Goal: Information Seeking & Learning: Learn about a topic

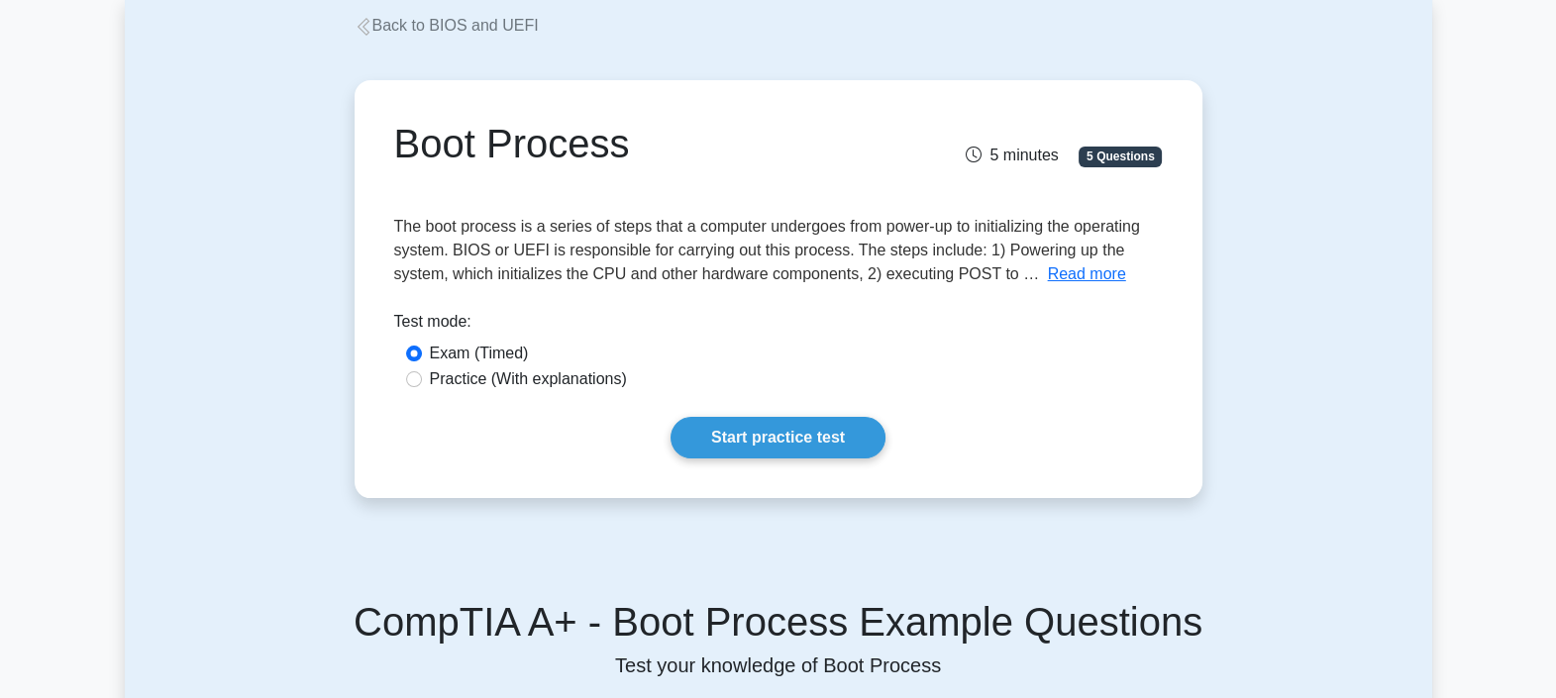
scroll to position [113, 0]
click at [559, 375] on label "Practice (With explanations)" at bounding box center [528, 380] width 197 height 24
click at [422, 375] on input "Practice (With explanations)" at bounding box center [414, 379] width 16 height 16
radio input "true"
click at [772, 445] on link "Start practice test" at bounding box center [778, 438] width 215 height 42
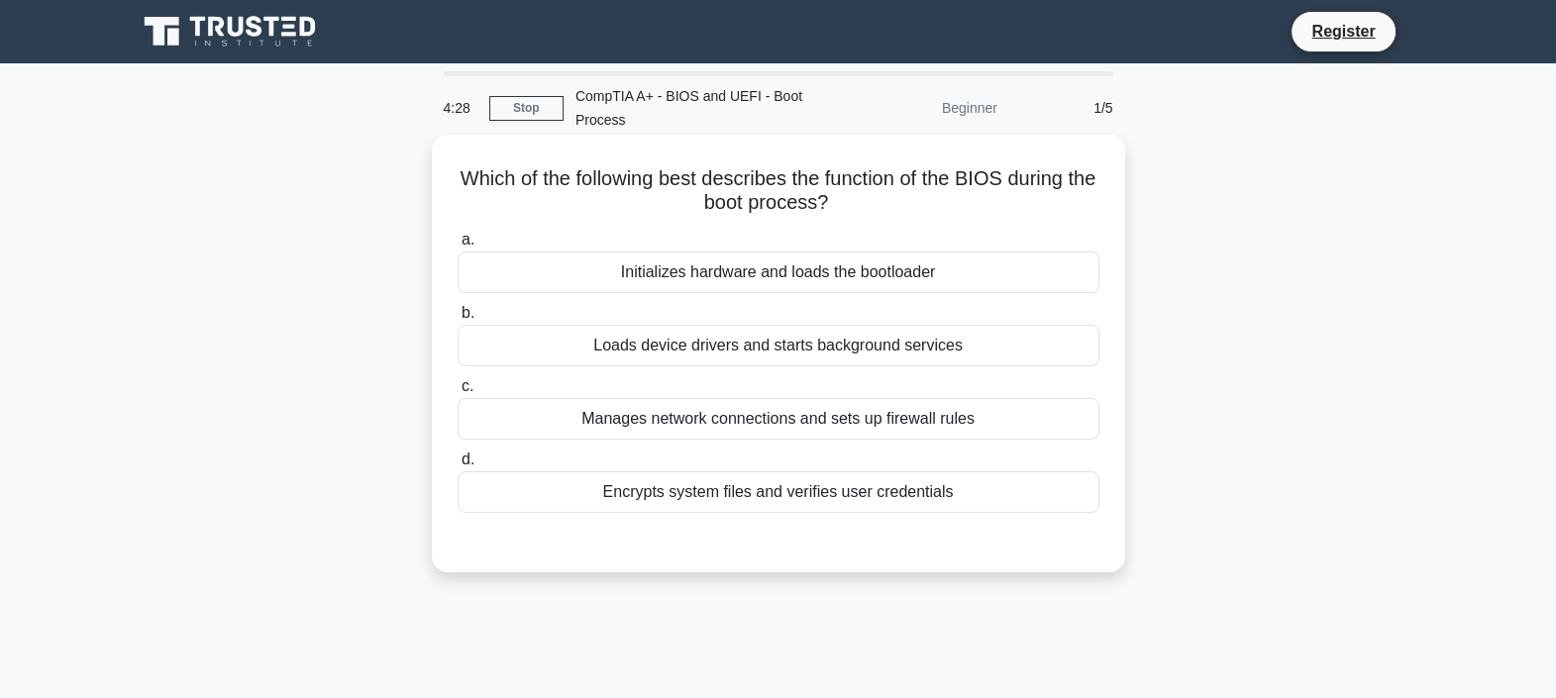
click at [764, 280] on div "Initializes hardware and loads the bootloader" at bounding box center [779, 273] width 642 height 42
click at [458, 247] on input "a. Initializes hardware and loads the bootloader" at bounding box center [458, 240] width 0 height 13
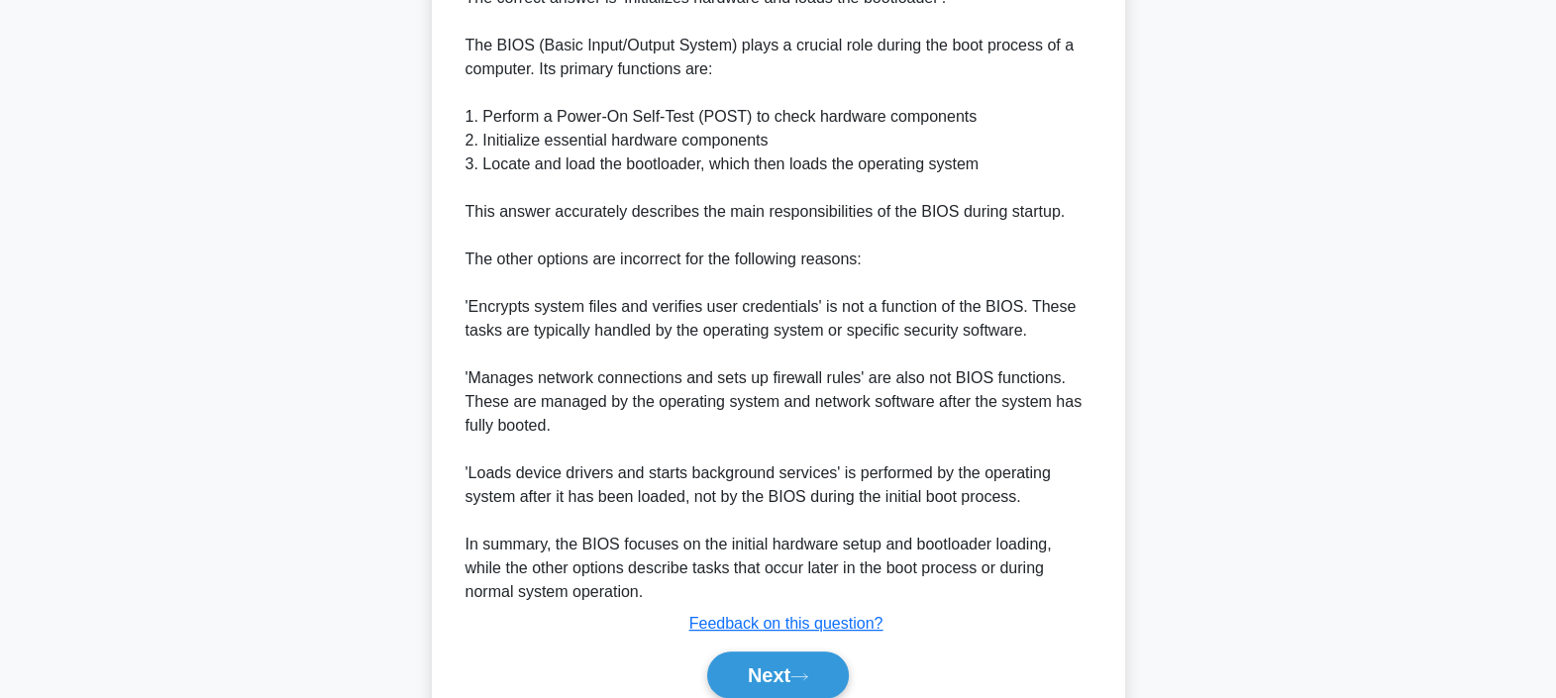
scroll to position [688, 0]
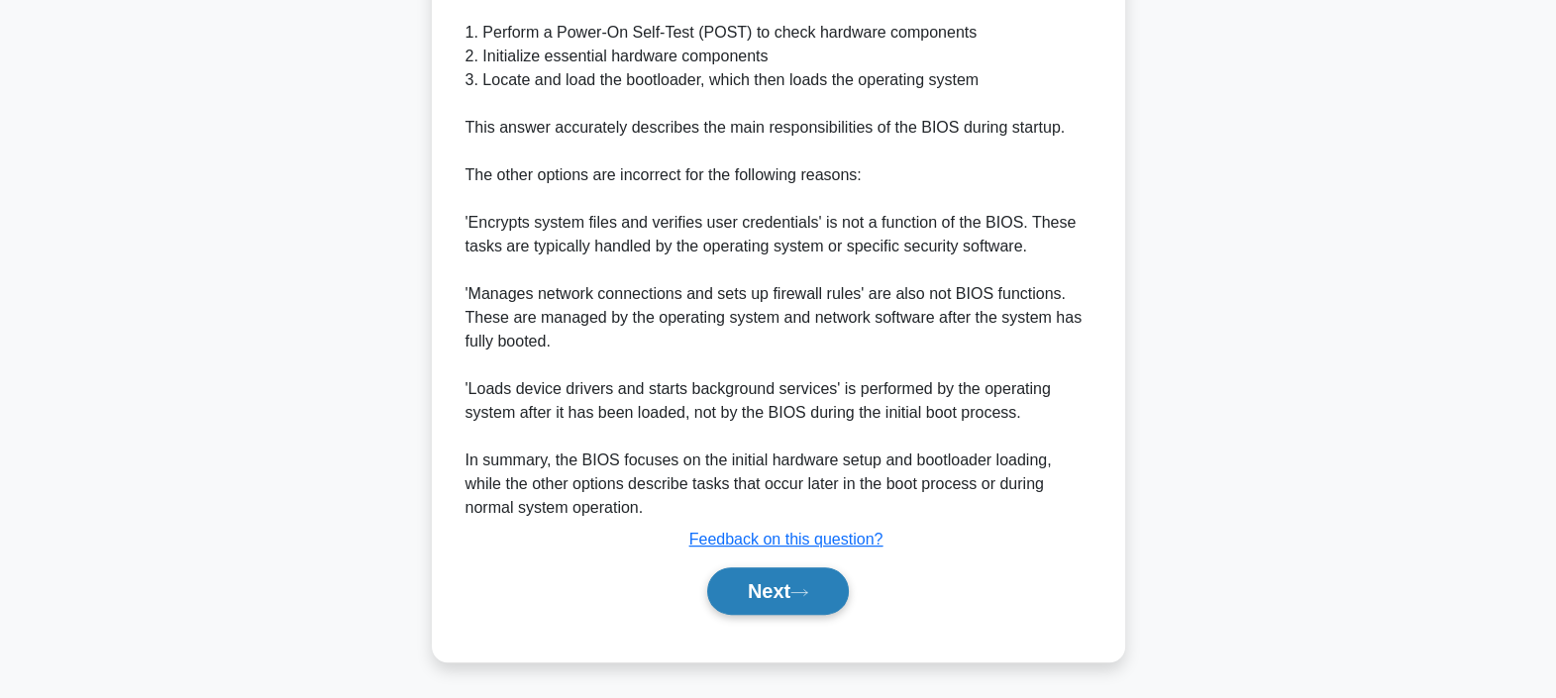
click at [768, 588] on button "Next" at bounding box center [778, 592] width 142 height 48
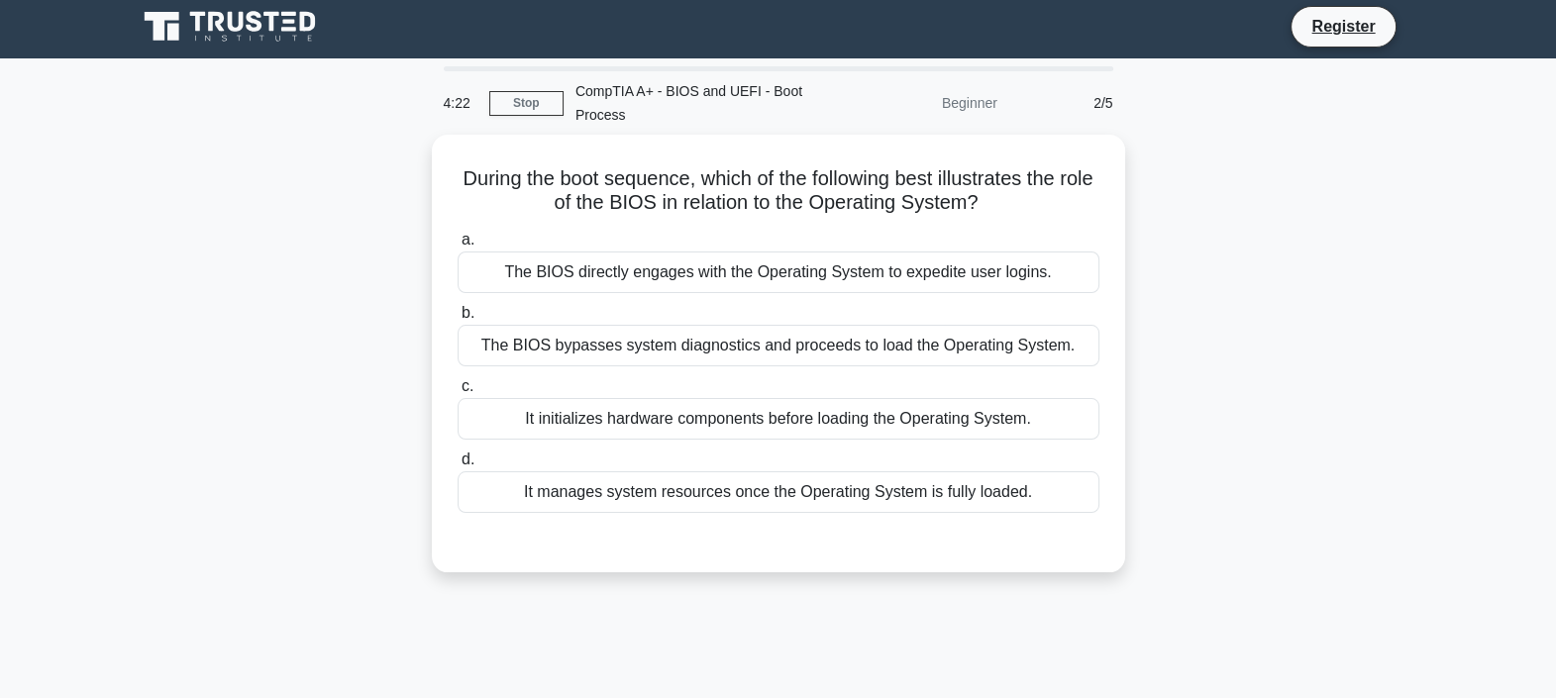
scroll to position [0, 0]
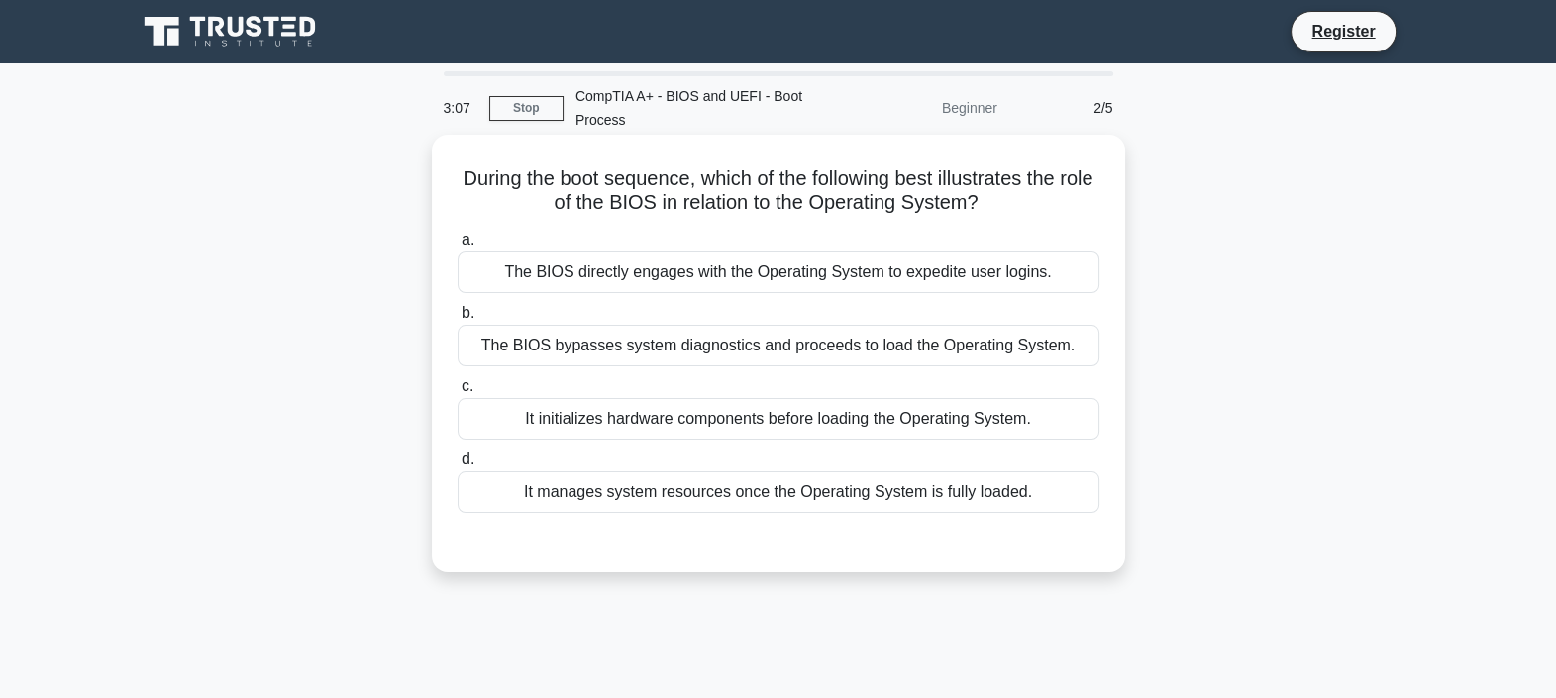
click at [1012, 411] on div "It initializes hardware components before loading the Operating System." at bounding box center [779, 419] width 642 height 42
click at [458, 393] on input "c. It initializes hardware components before loading the Operating System." at bounding box center [458, 386] width 0 height 13
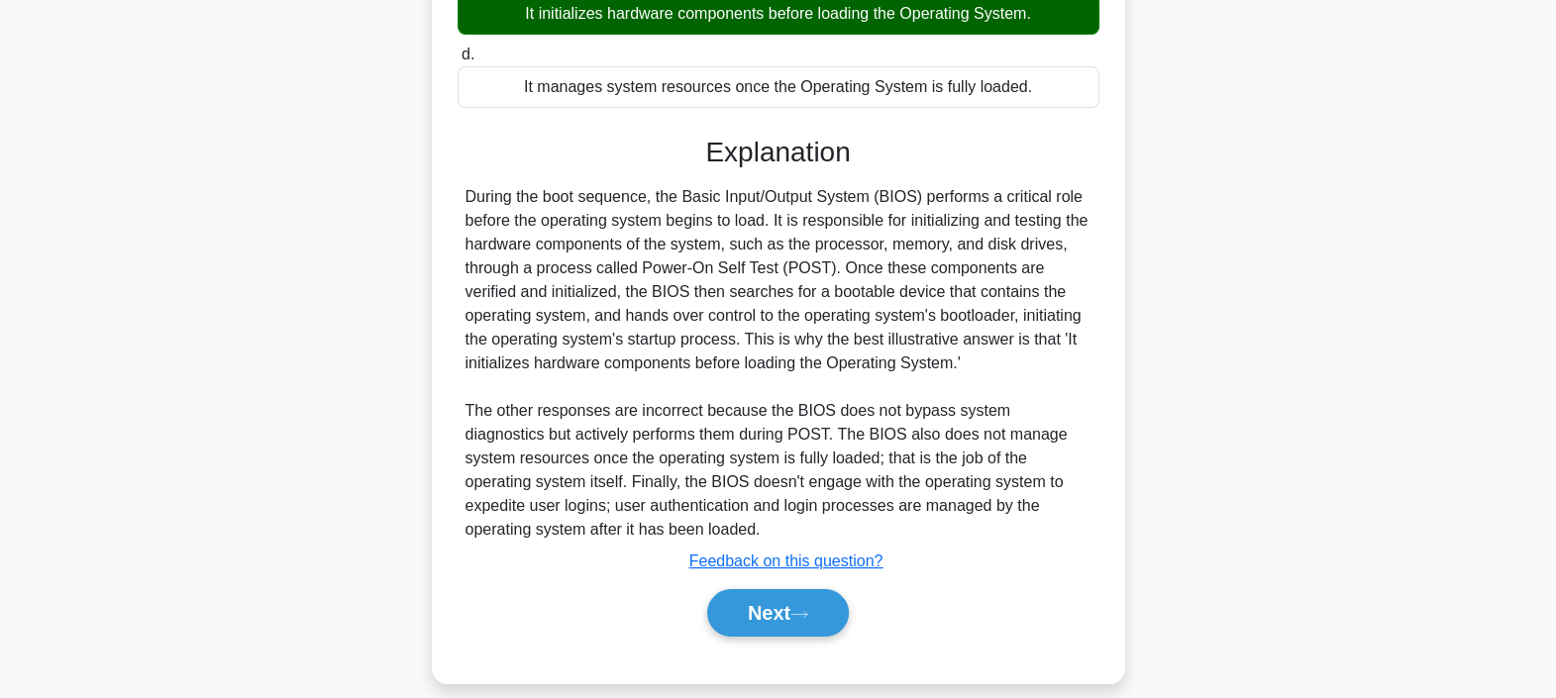
scroll to position [426, 0]
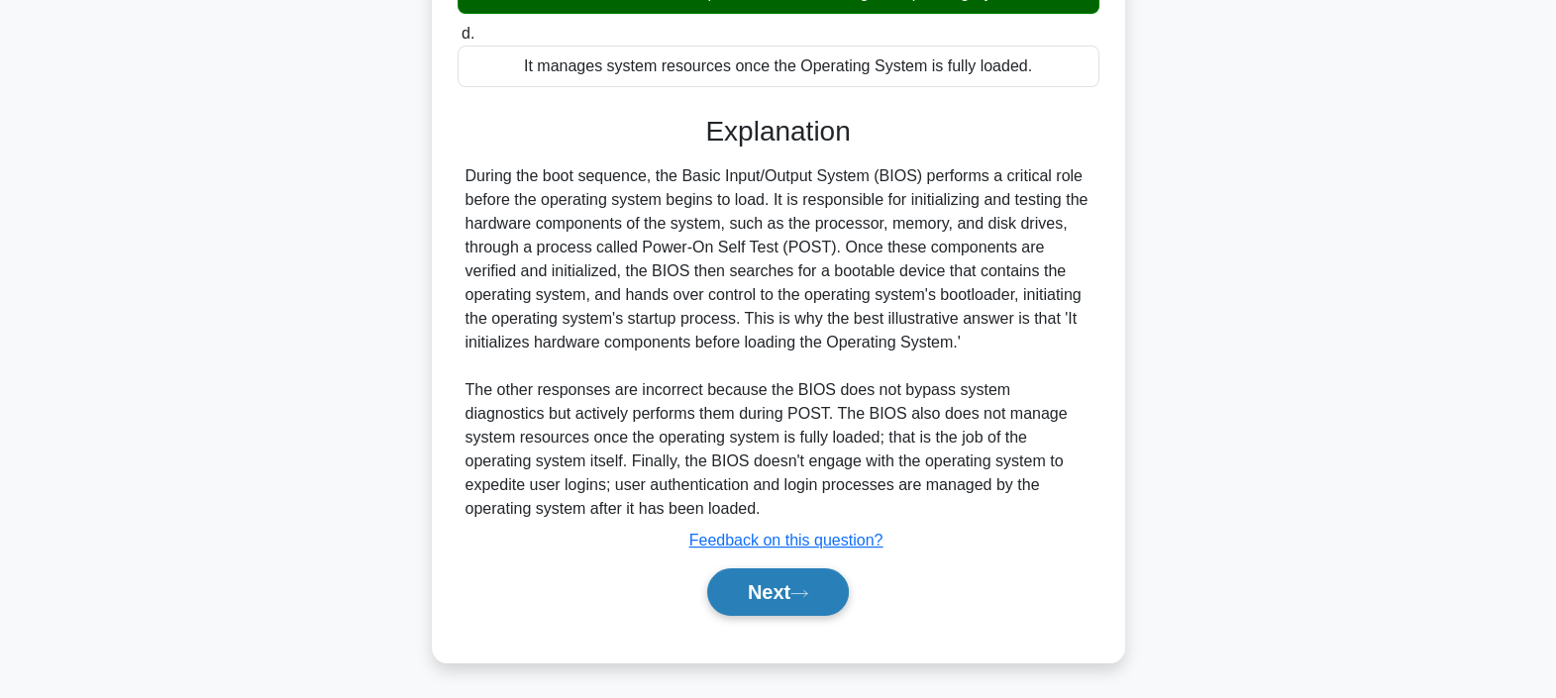
click at [757, 584] on button "Next" at bounding box center [778, 593] width 142 height 48
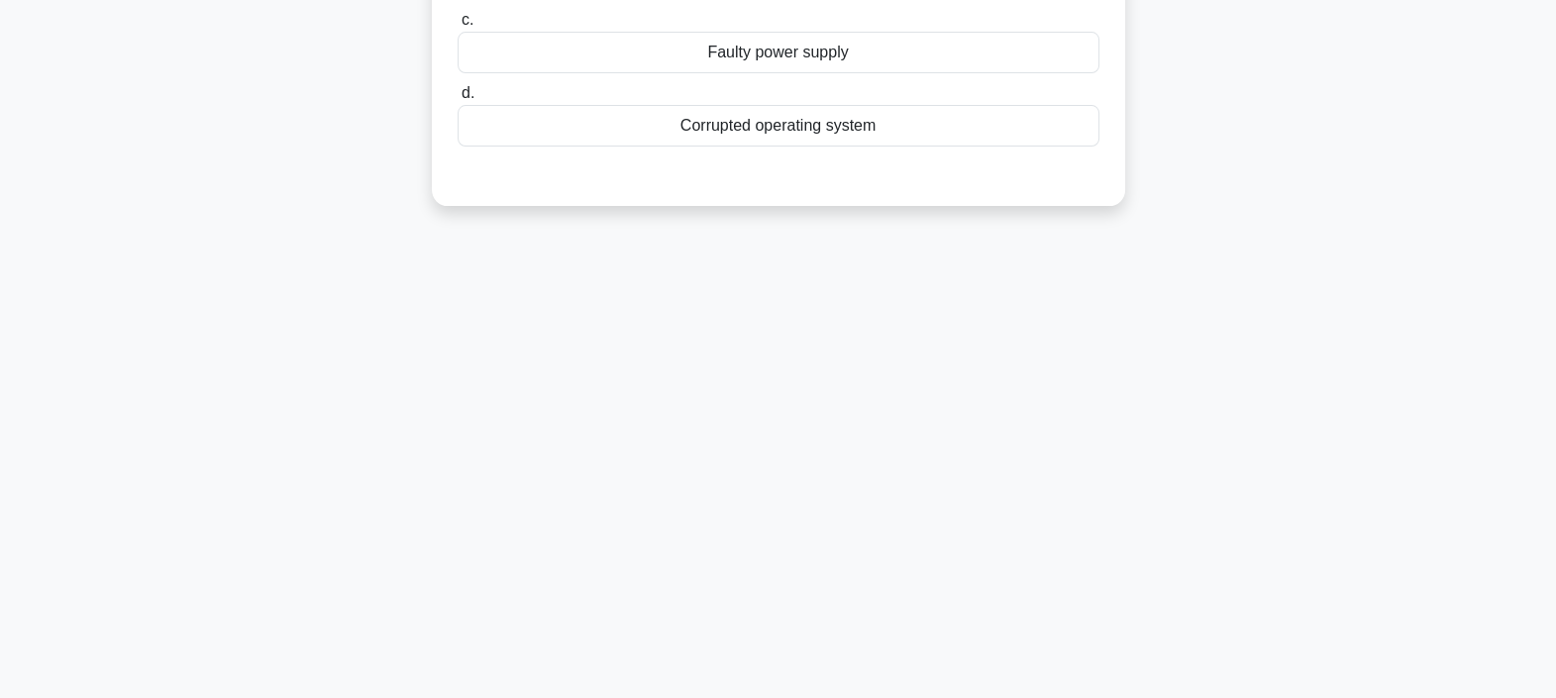
scroll to position [0, 0]
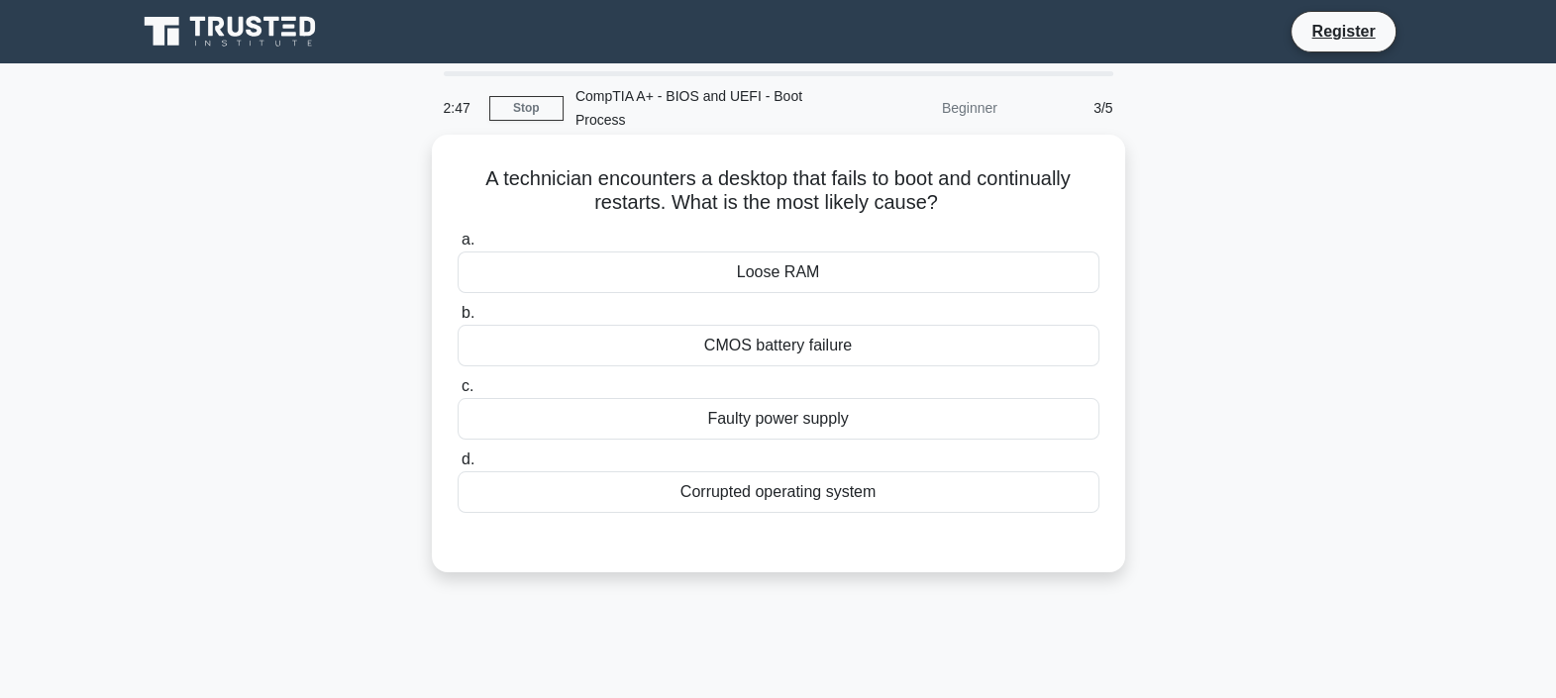
click at [710, 351] on div "CMOS battery failure" at bounding box center [779, 346] width 642 height 42
click at [458, 320] on input "b. CMOS battery failure" at bounding box center [458, 313] width 0 height 13
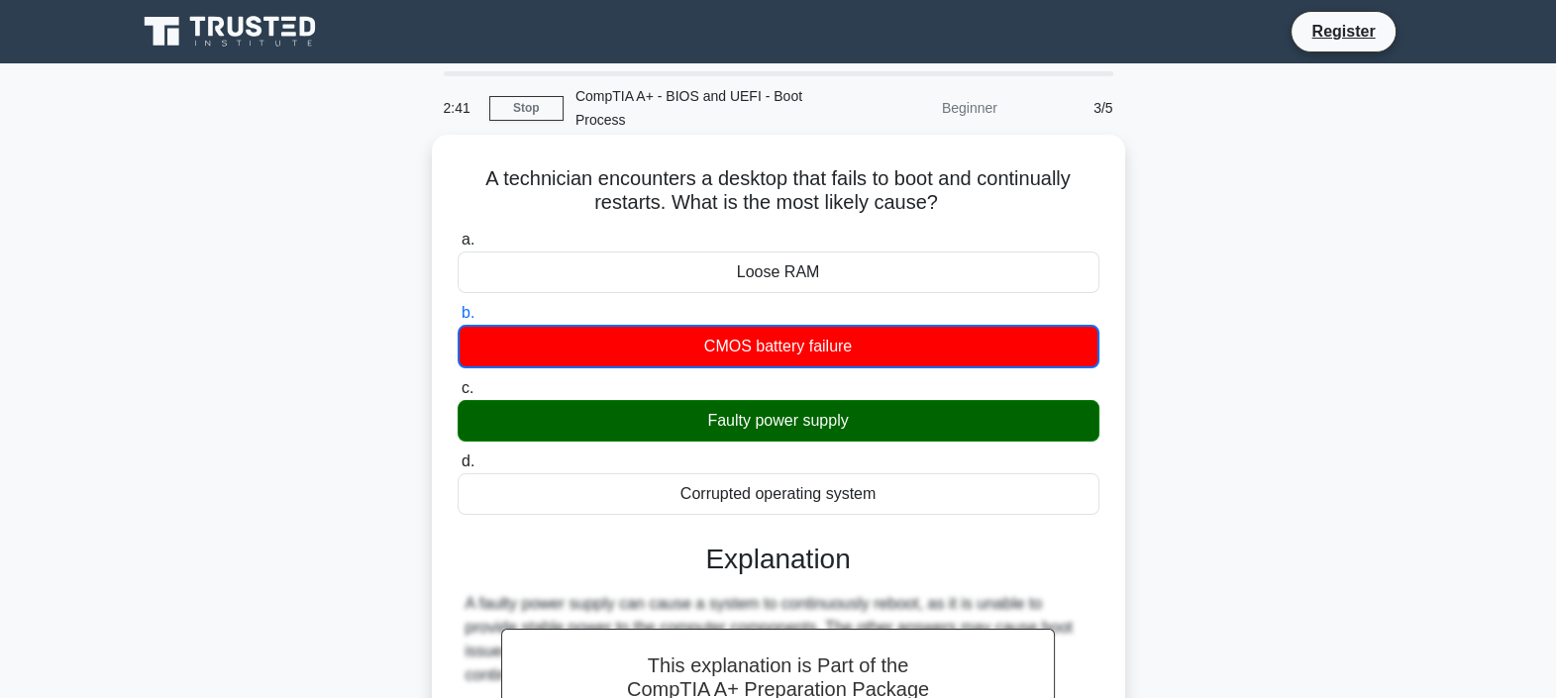
click at [868, 416] on div "Faulty power supply" at bounding box center [779, 421] width 642 height 42
click at [458, 395] on input "c. Faulty power supply" at bounding box center [458, 388] width 0 height 13
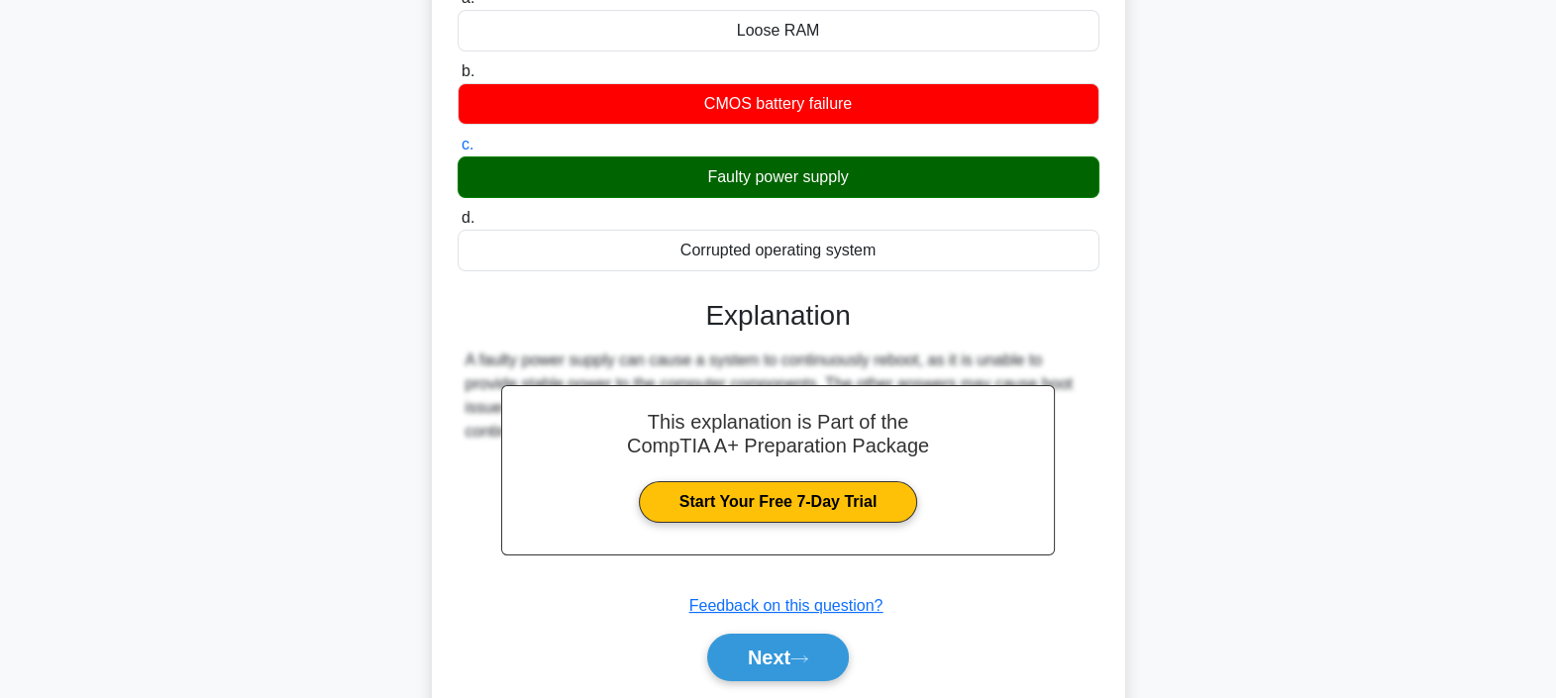
scroll to position [371, 0]
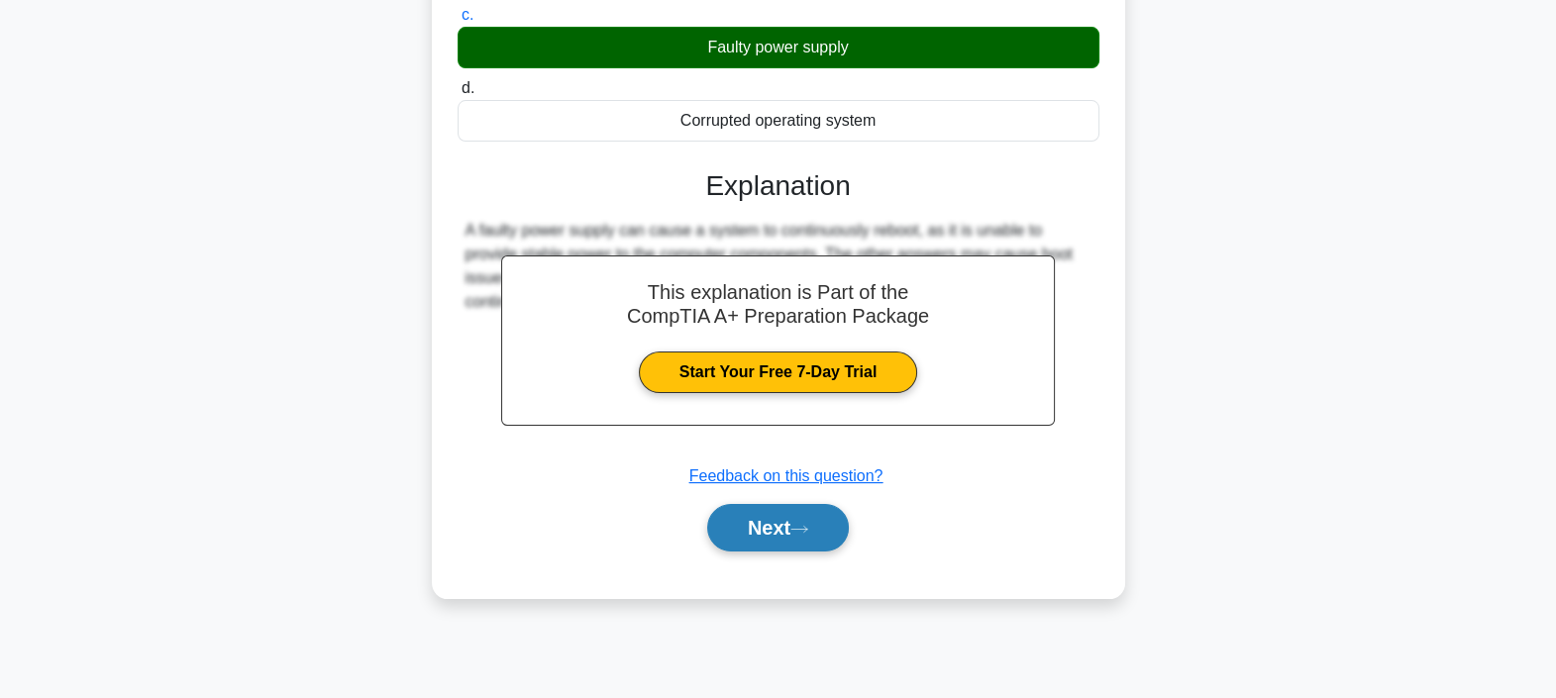
click at [778, 526] on button "Next" at bounding box center [778, 528] width 142 height 48
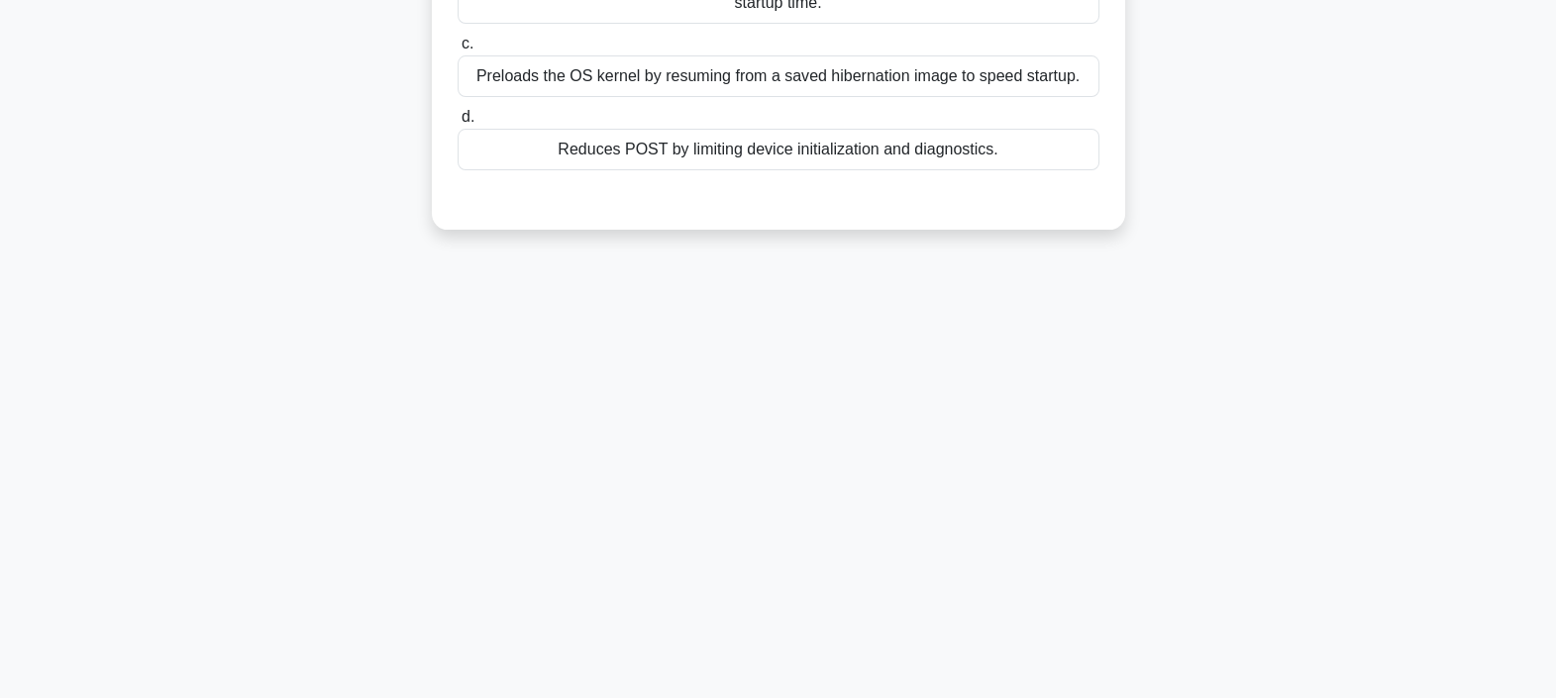
scroll to position [0, 0]
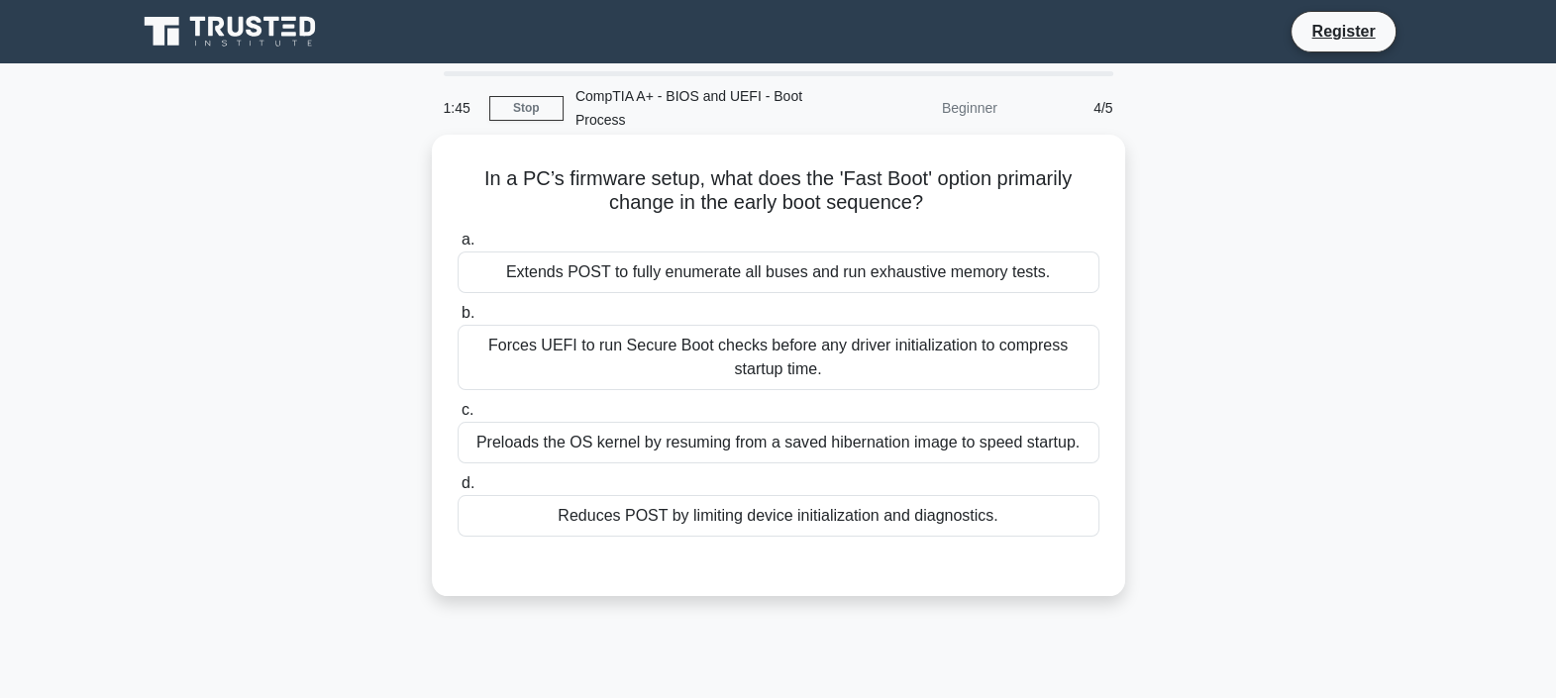
click at [676, 362] on div "Forces UEFI to run Secure Boot checks before any driver initialization to compr…" at bounding box center [779, 357] width 642 height 65
click at [458, 320] on input "b. Forces UEFI to run Secure Boot checks before any driver initialization to co…" at bounding box center [458, 313] width 0 height 13
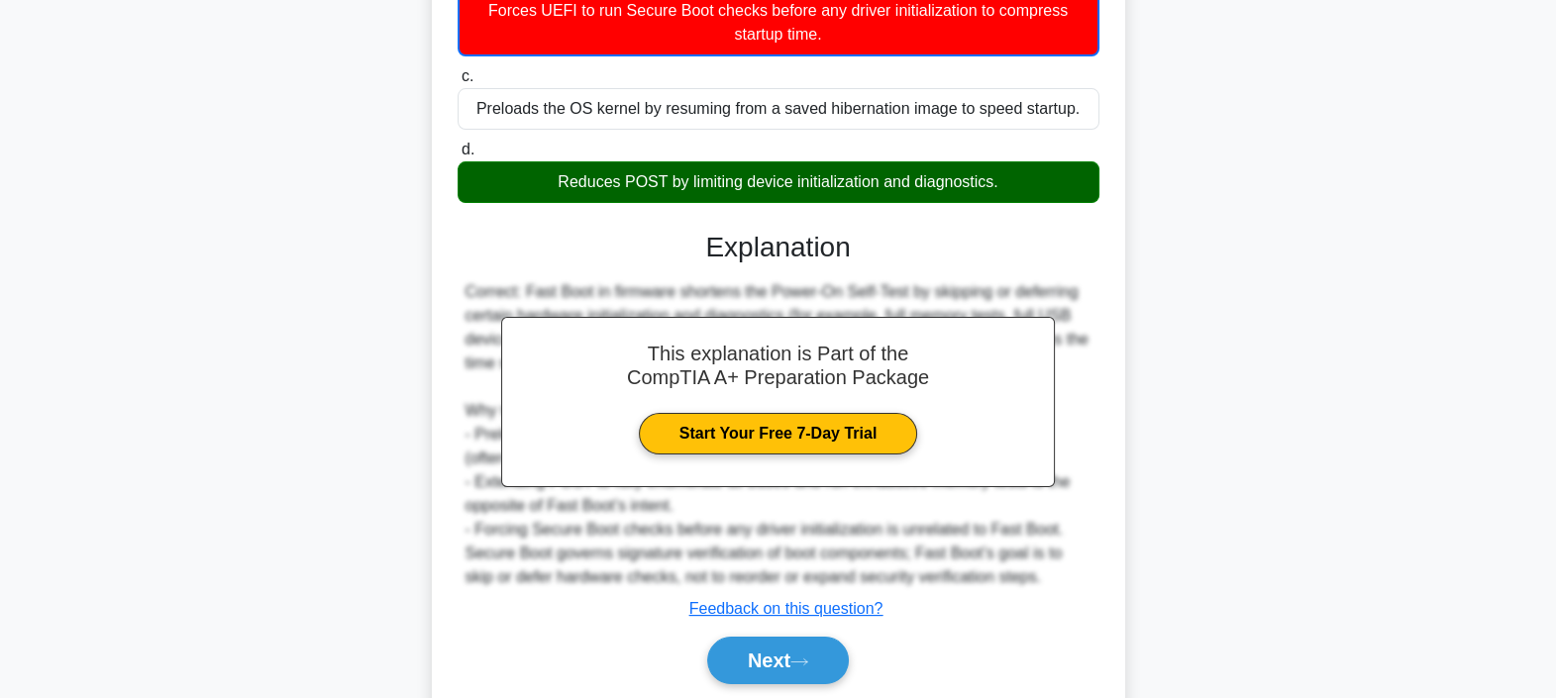
scroll to position [405, 0]
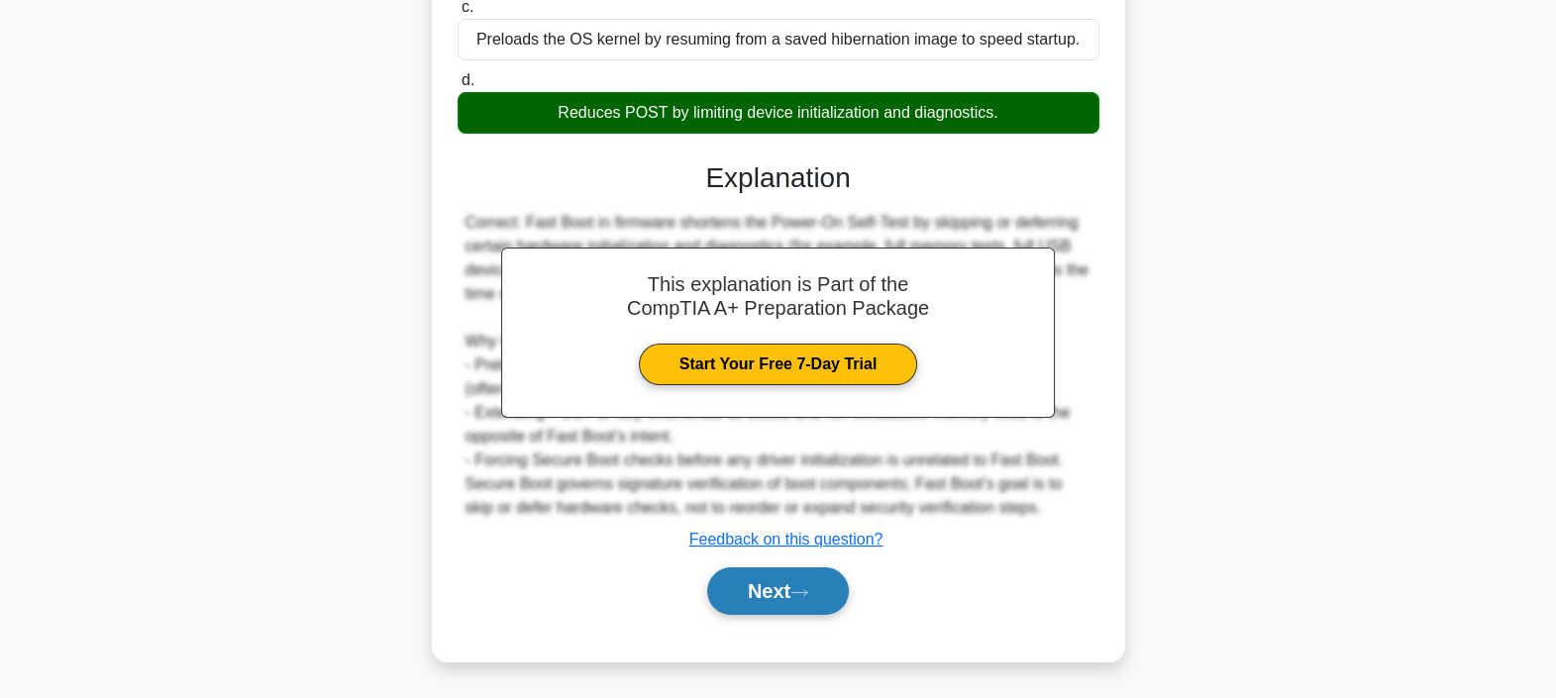
click at [787, 595] on button "Next" at bounding box center [778, 592] width 142 height 48
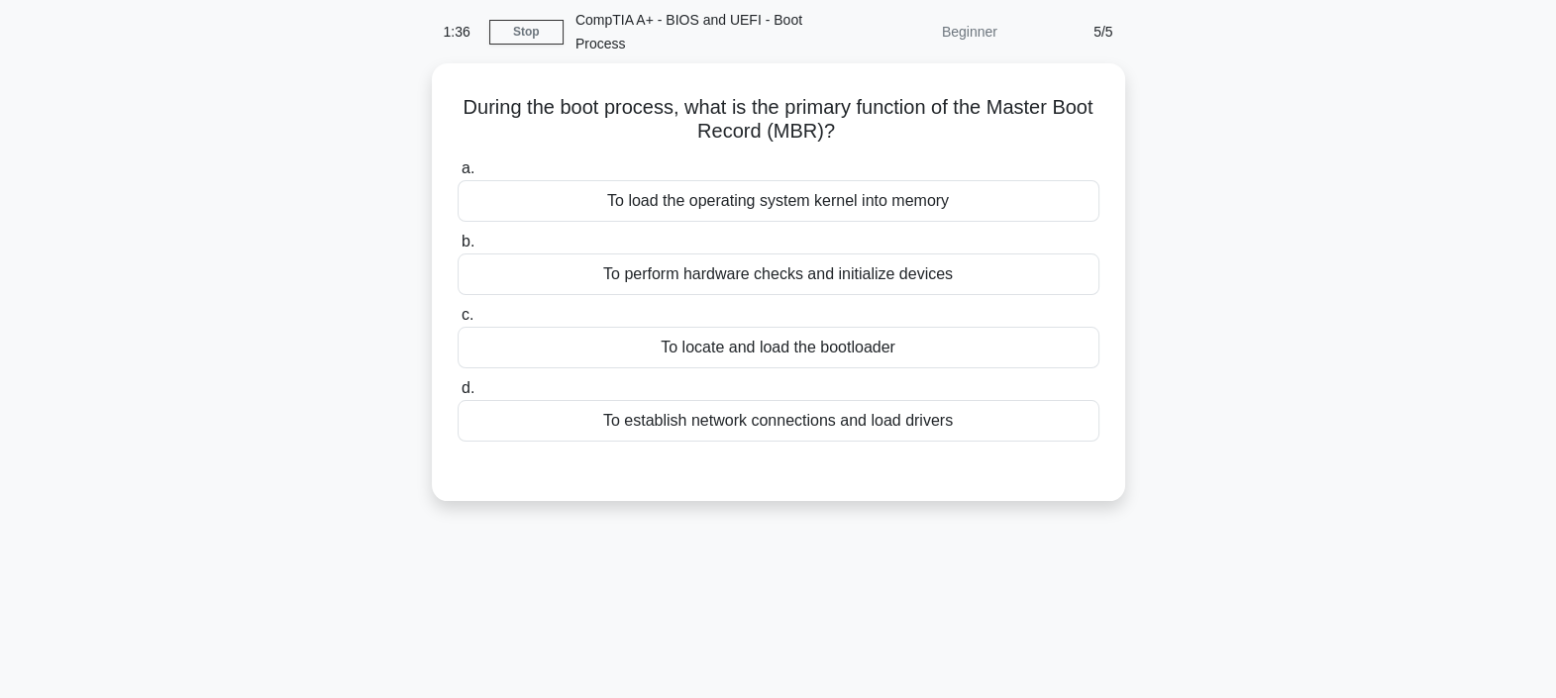
scroll to position [0, 0]
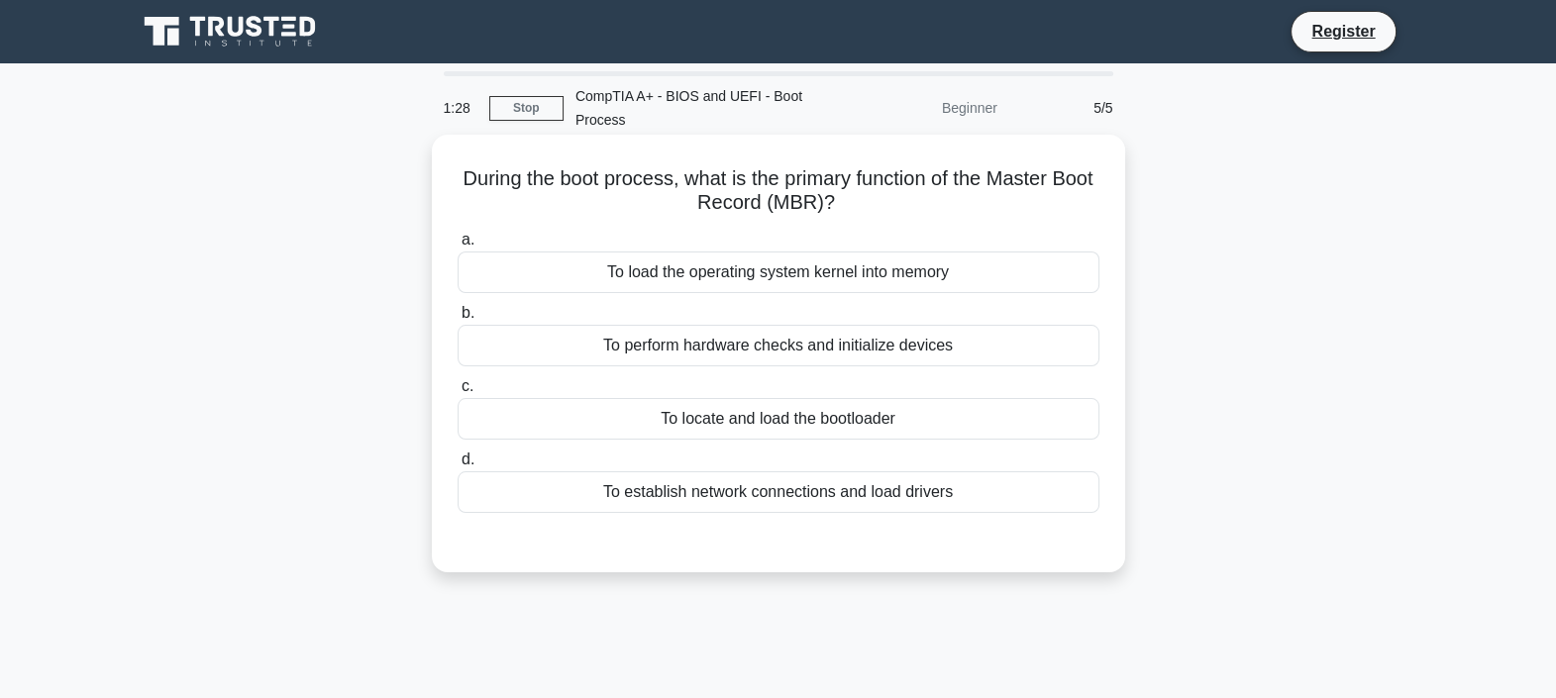
click at [797, 269] on div "To load the operating system kernel into memory" at bounding box center [779, 273] width 642 height 42
click at [458, 247] on input "a. To load the operating system kernel into memory" at bounding box center [458, 240] width 0 height 13
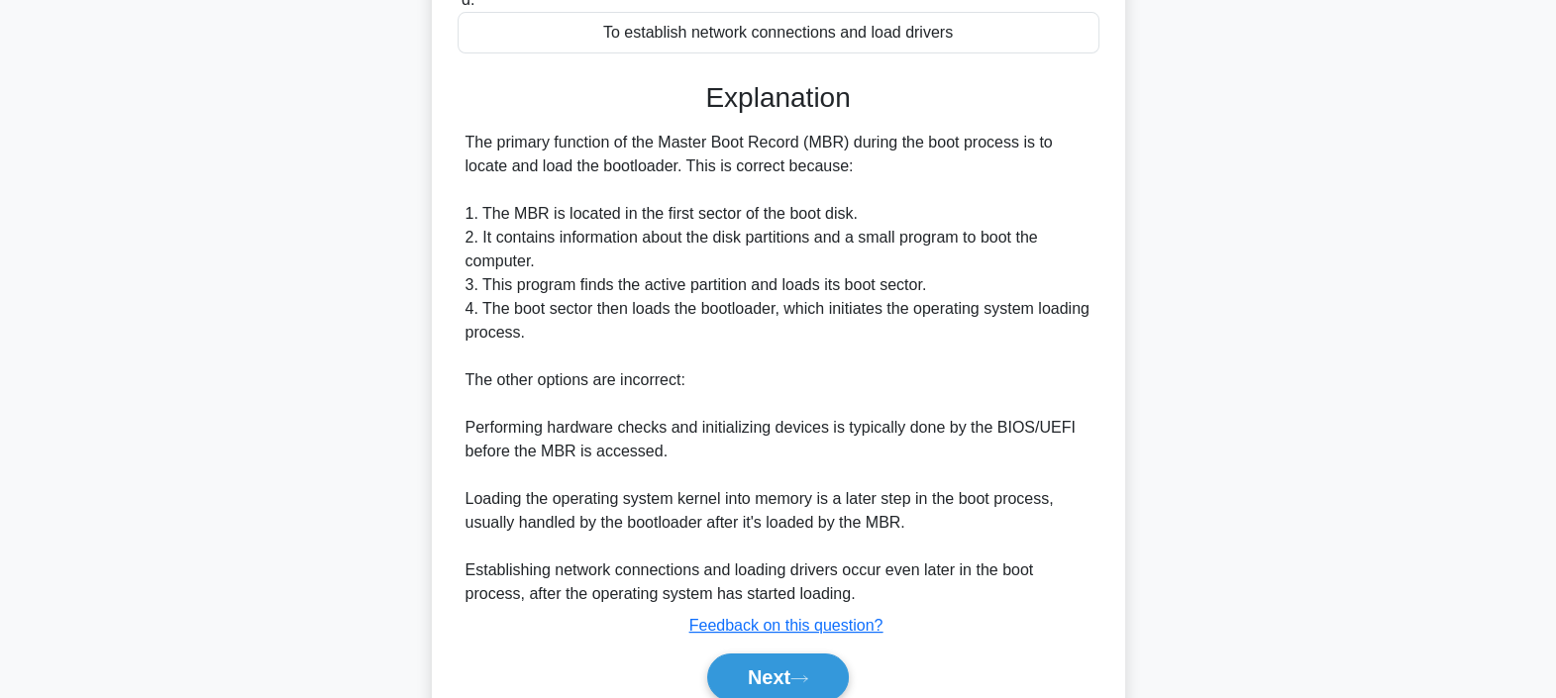
scroll to position [547, 0]
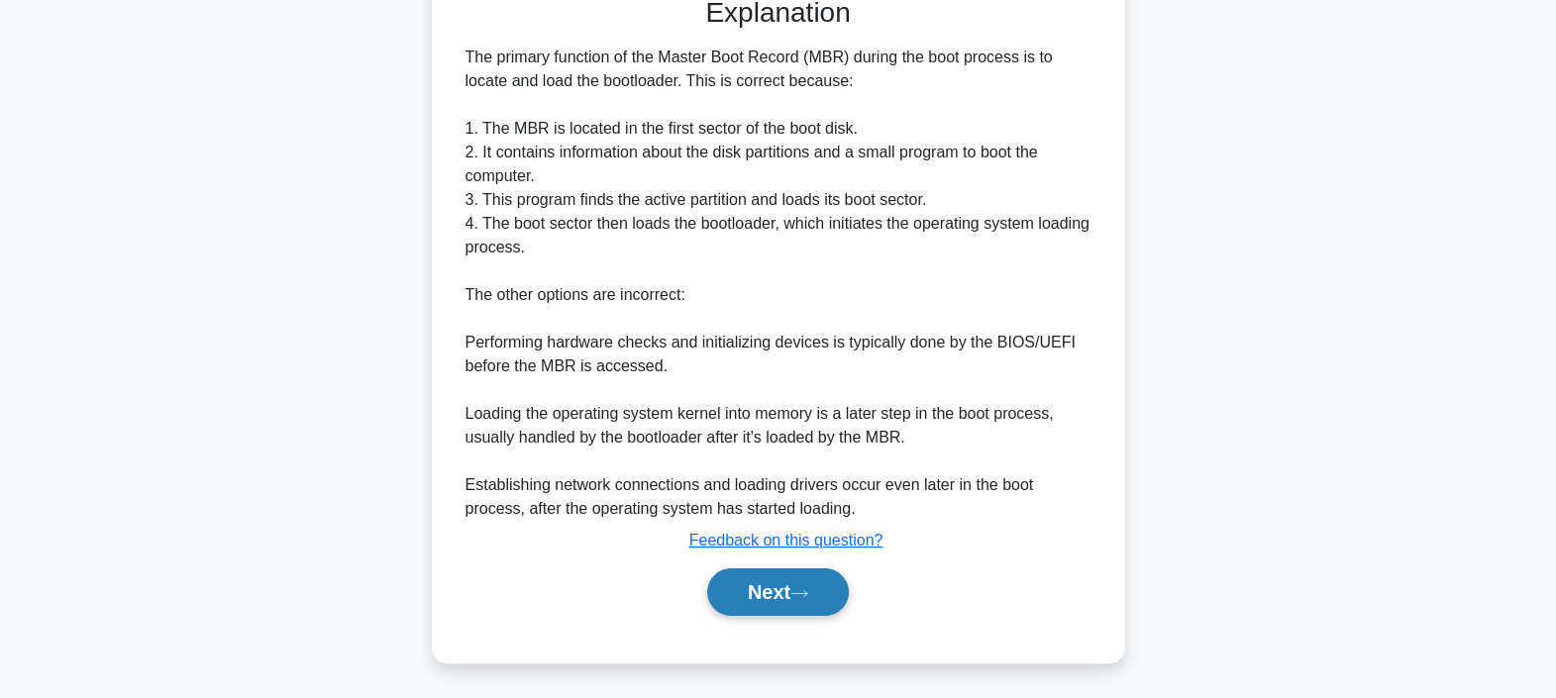
click at [831, 594] on button "Next" at bounding box center [778, 593] width 142 height 48
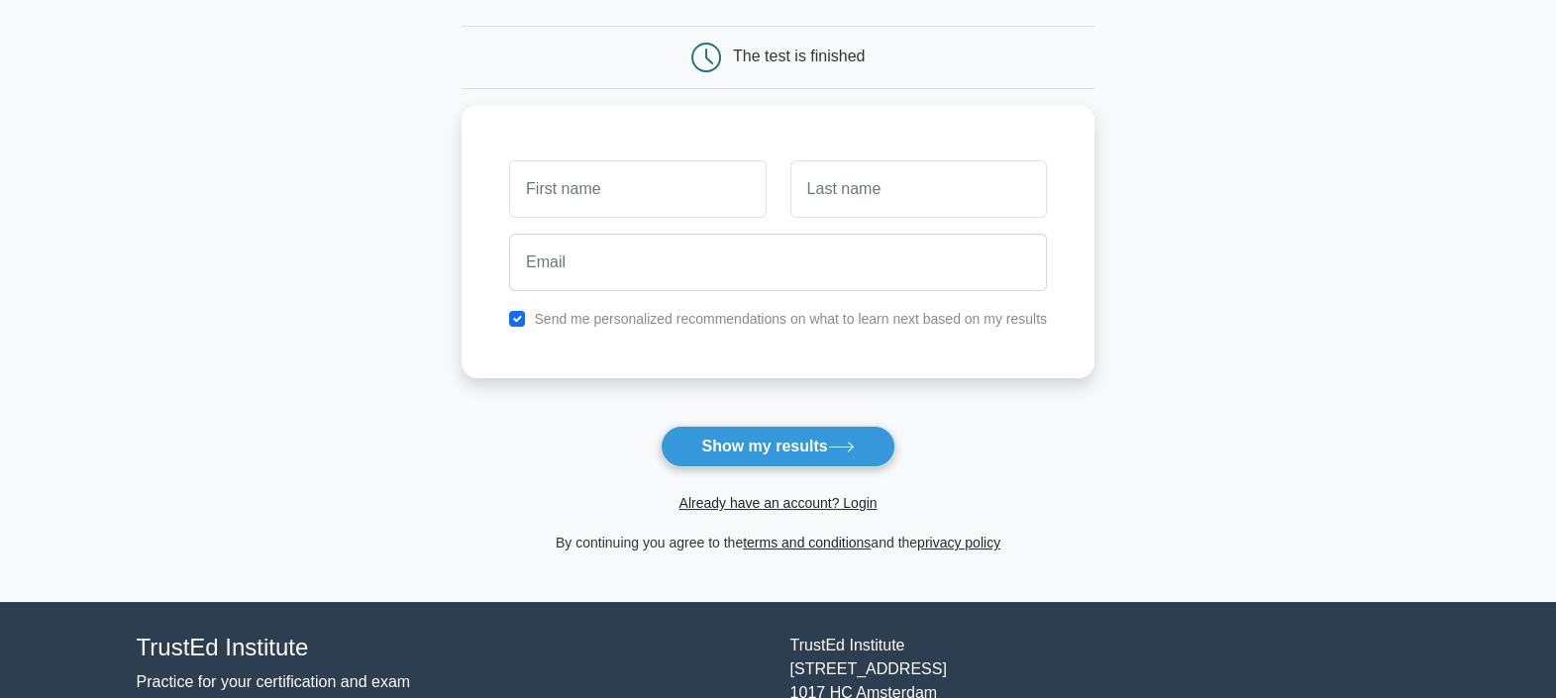
scroll to position [179, 0]
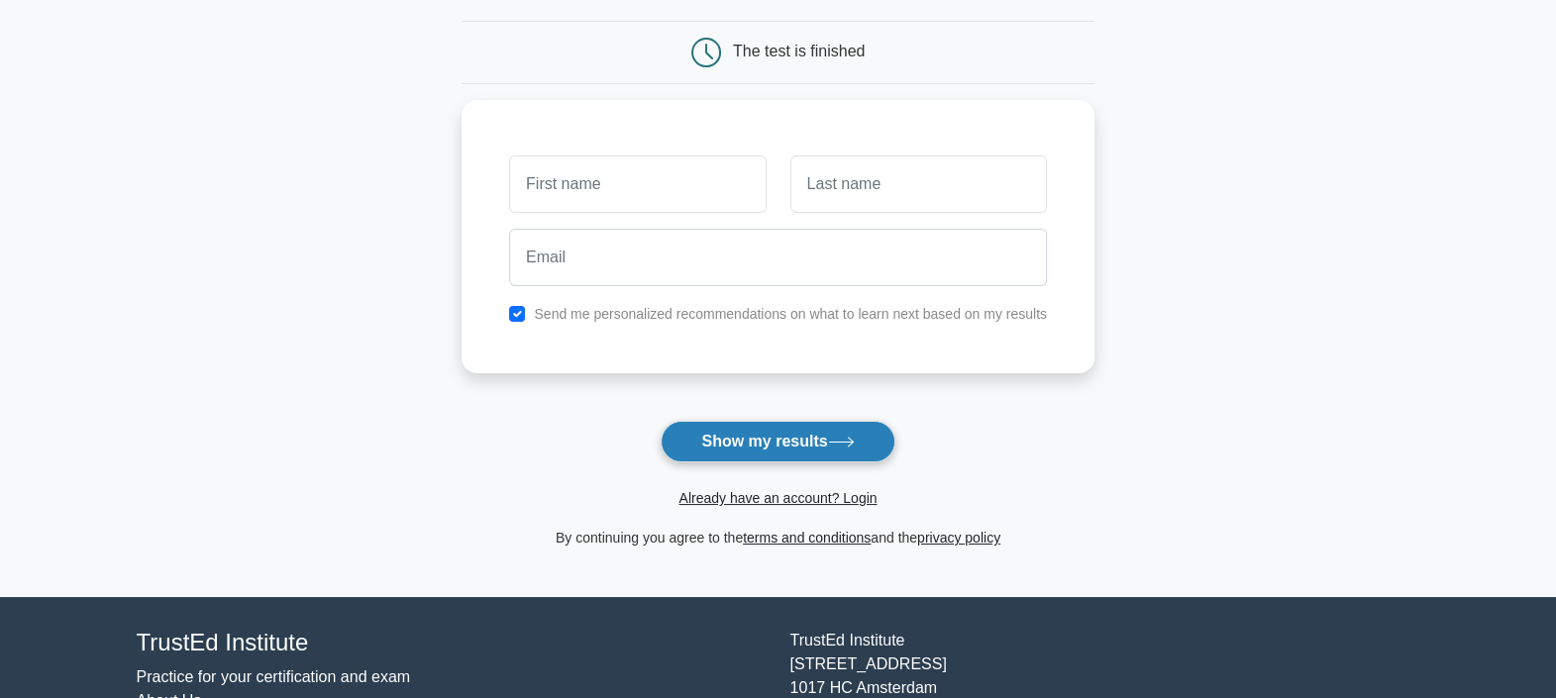
click at [748, 446] on button "Show my results" at bounding box center [778, 442] width 234 height 42
